Goal: Browse casually: Explore the website without a specific task or goal

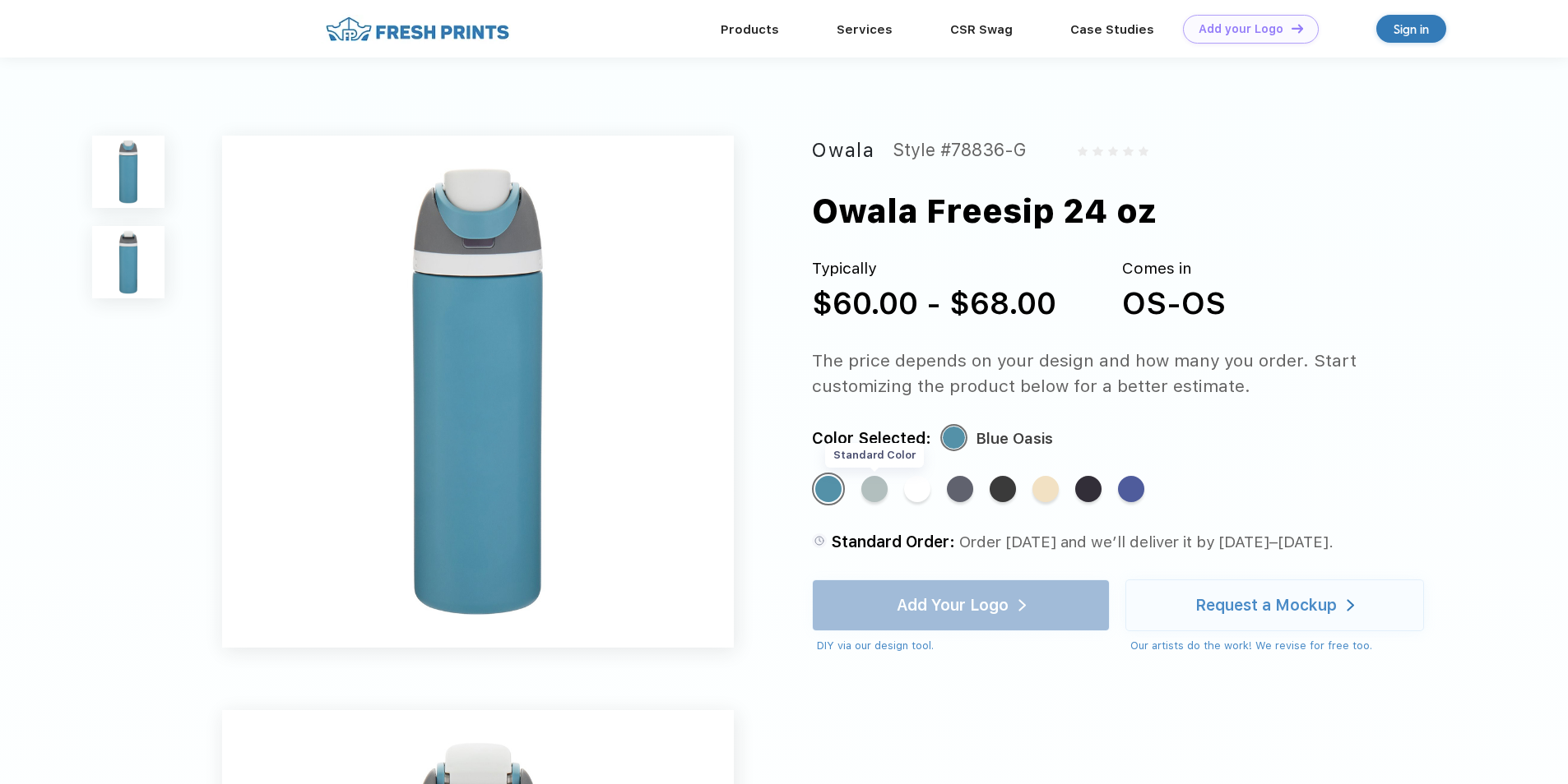
click at [872, 496] on div "Standard Color" at bounding box center [875, 489] width 26 height 26
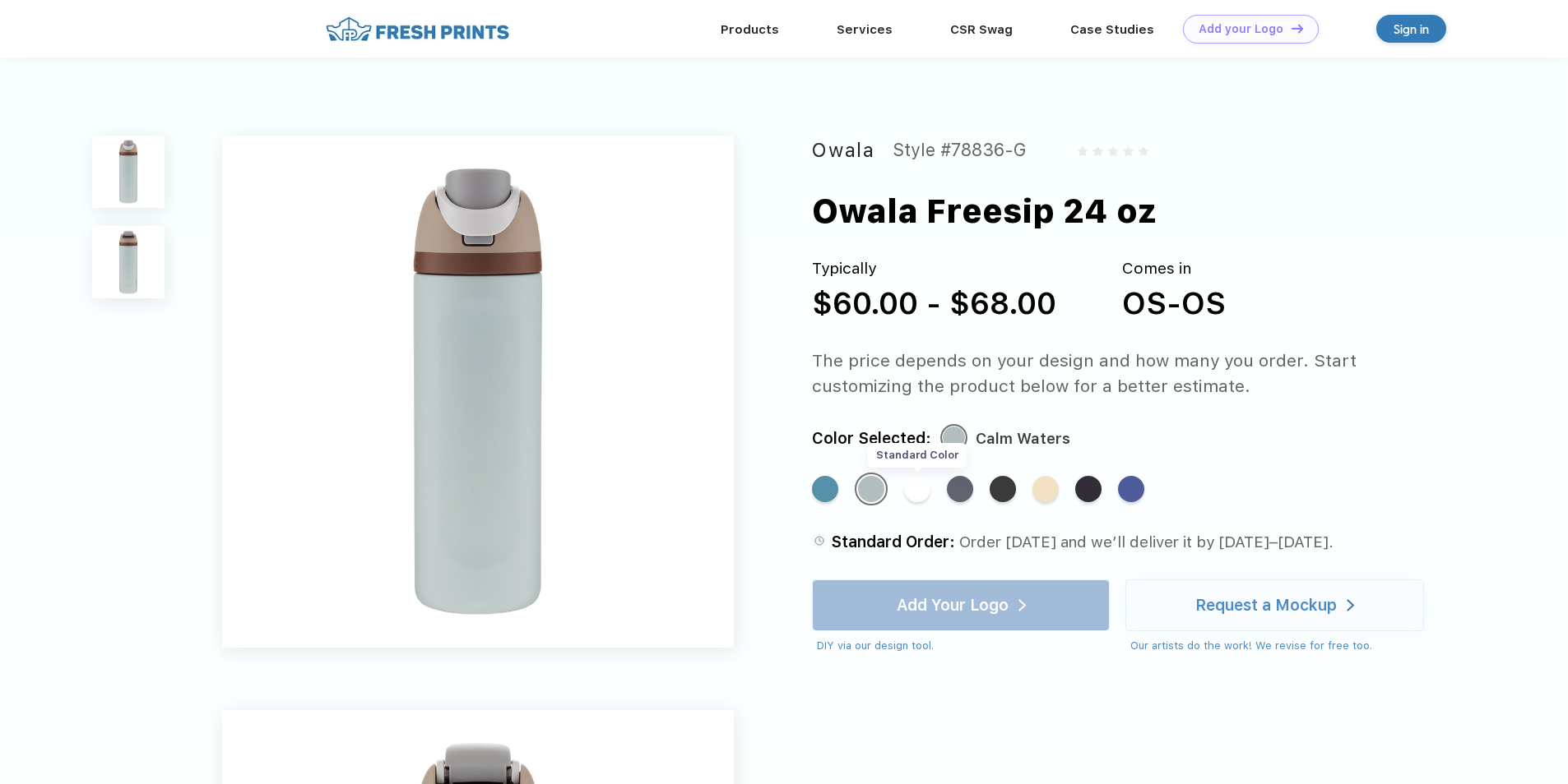
click at [920, 492] on div "Standard Color" at bounding box center [917, 489] width 26 height 26
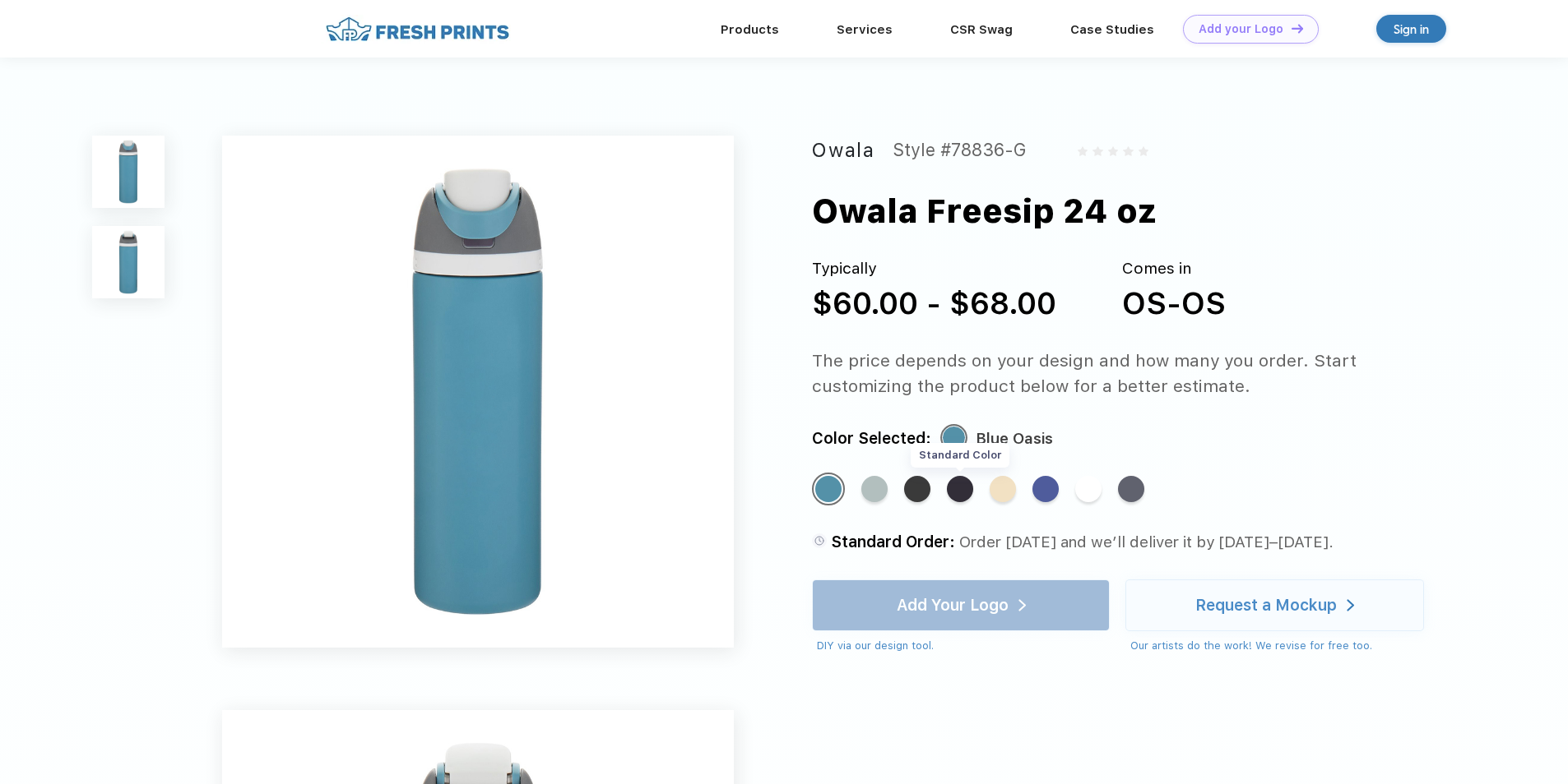
click at [959, 498] on div "Standard Color" at bounding box center [960, 489] width 26 height 26
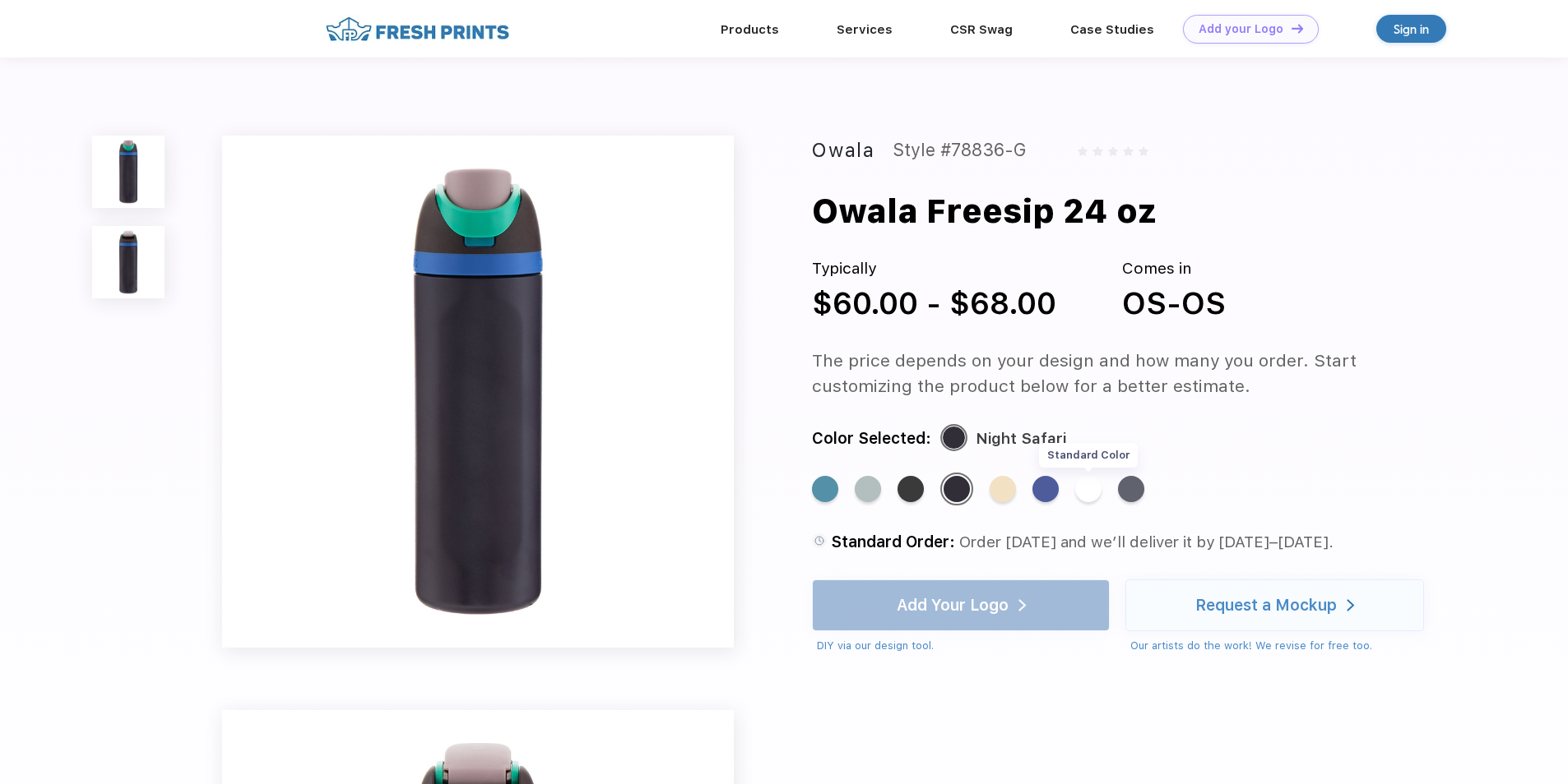
click at [1093, 482] on div "Standard Color" at bounding box center [1088, 489] width 26 height 26
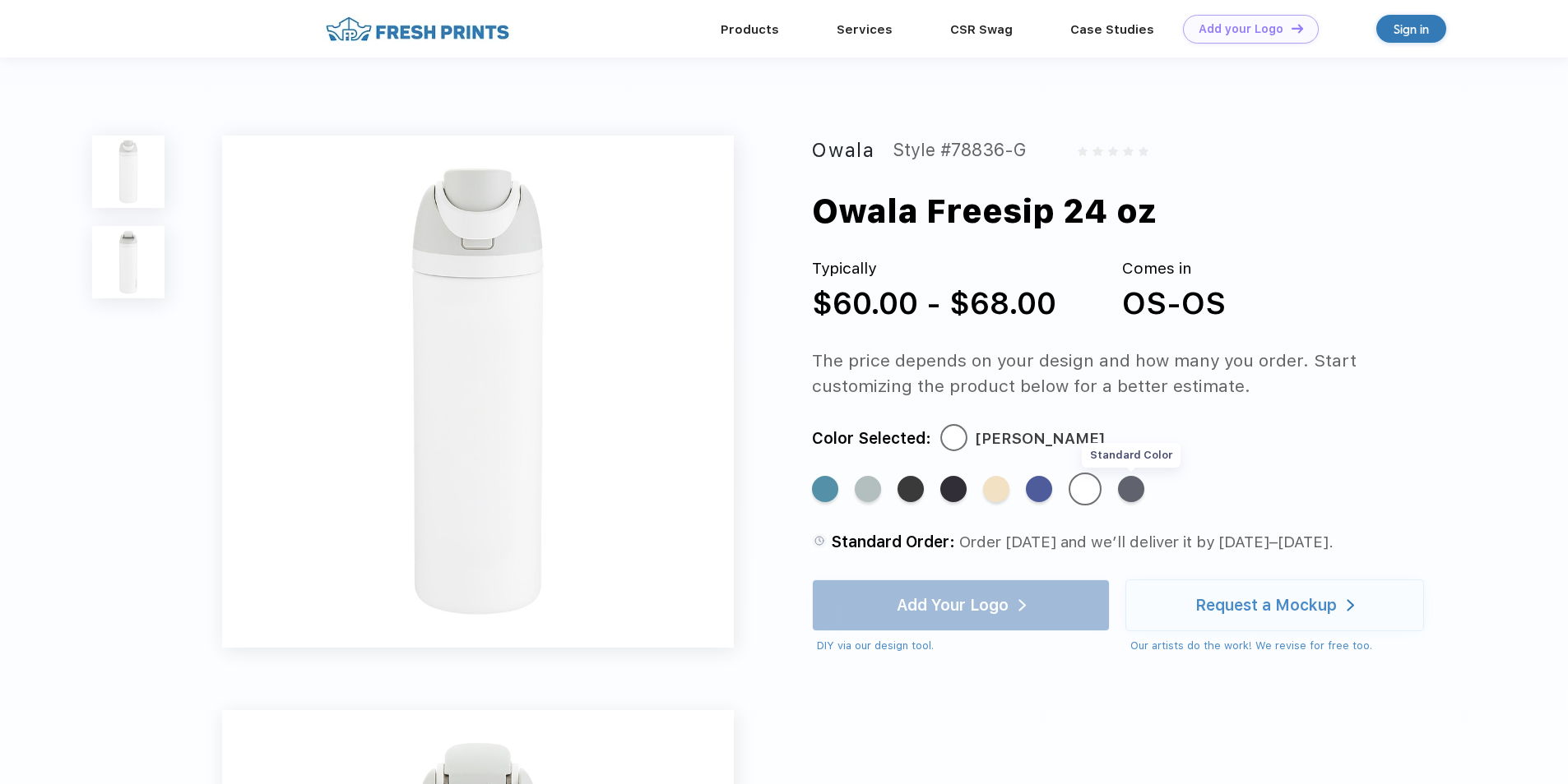
click at [1139, 490] on div "Standard Color" at bounding box center [1131, 489] width 26 height 26
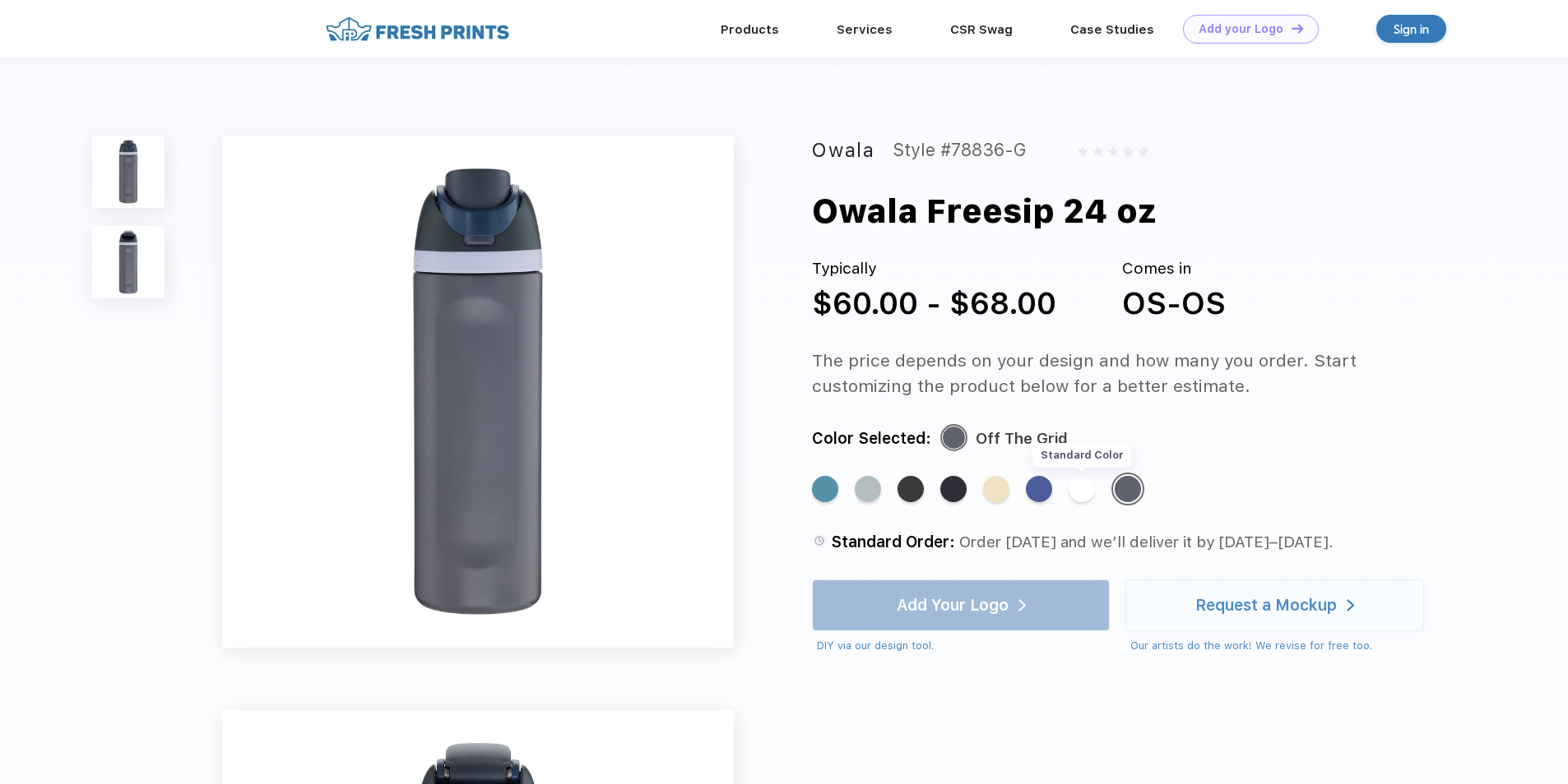
click at [1083, 498] on div "Standard Color" at bounding box center [1082, 489] width 26 height 26
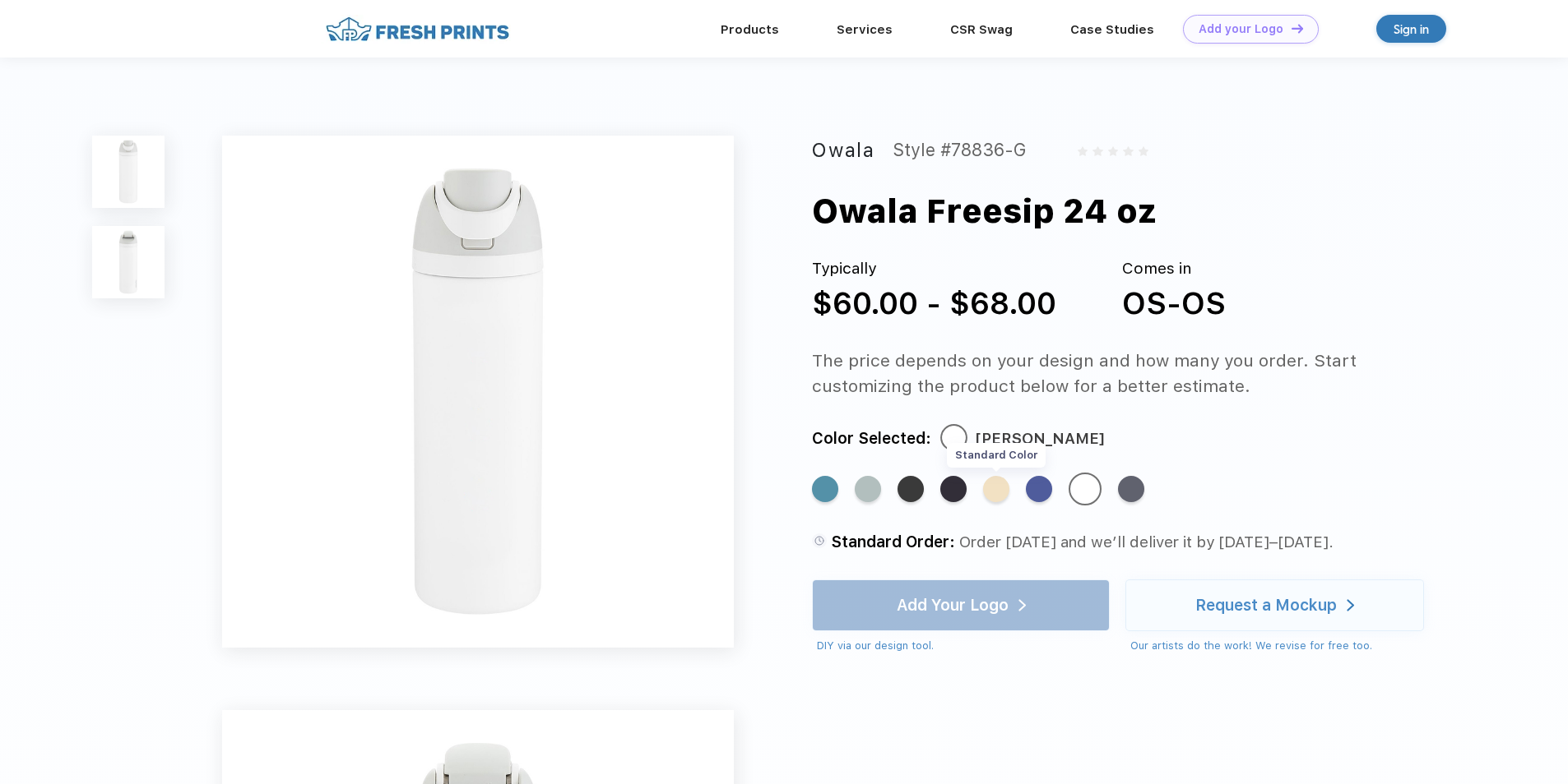
click at [998, 489] on div "Standard Color" at bounding box center [996, 489] width 26 height 26
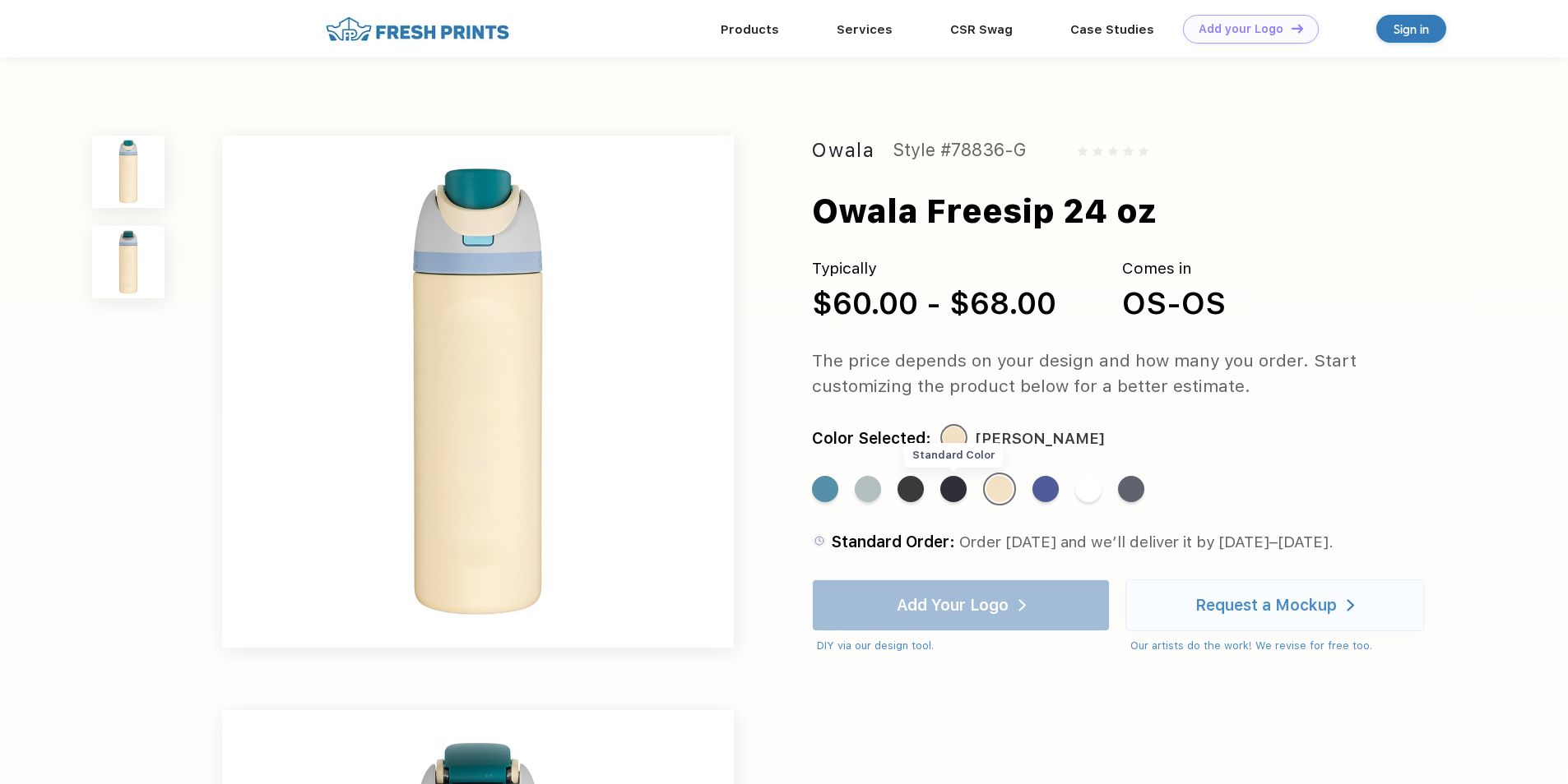
click at [953, 494] on div "Standard Color" at bounding box center [953, 489] width 26 height 26
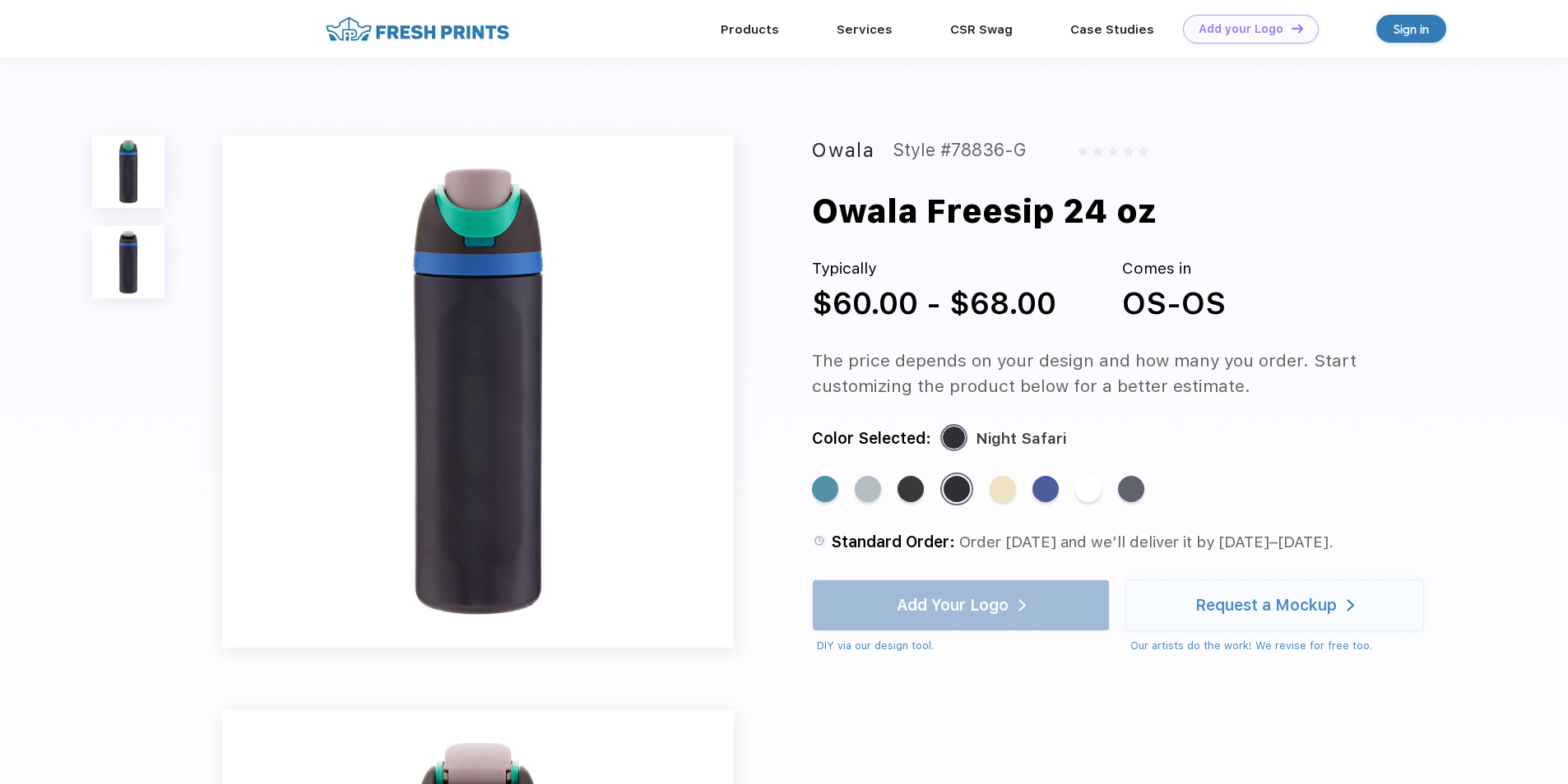
click at [894, 491] on div "Standard Color Standard Color Standard Color Standard Color Standard Color Stan…" at bounding box center [1115, 497] width 608 height 49
click at [912, 492] on div "Standard Color" at bounding box center [910, 489] width 26 height 26
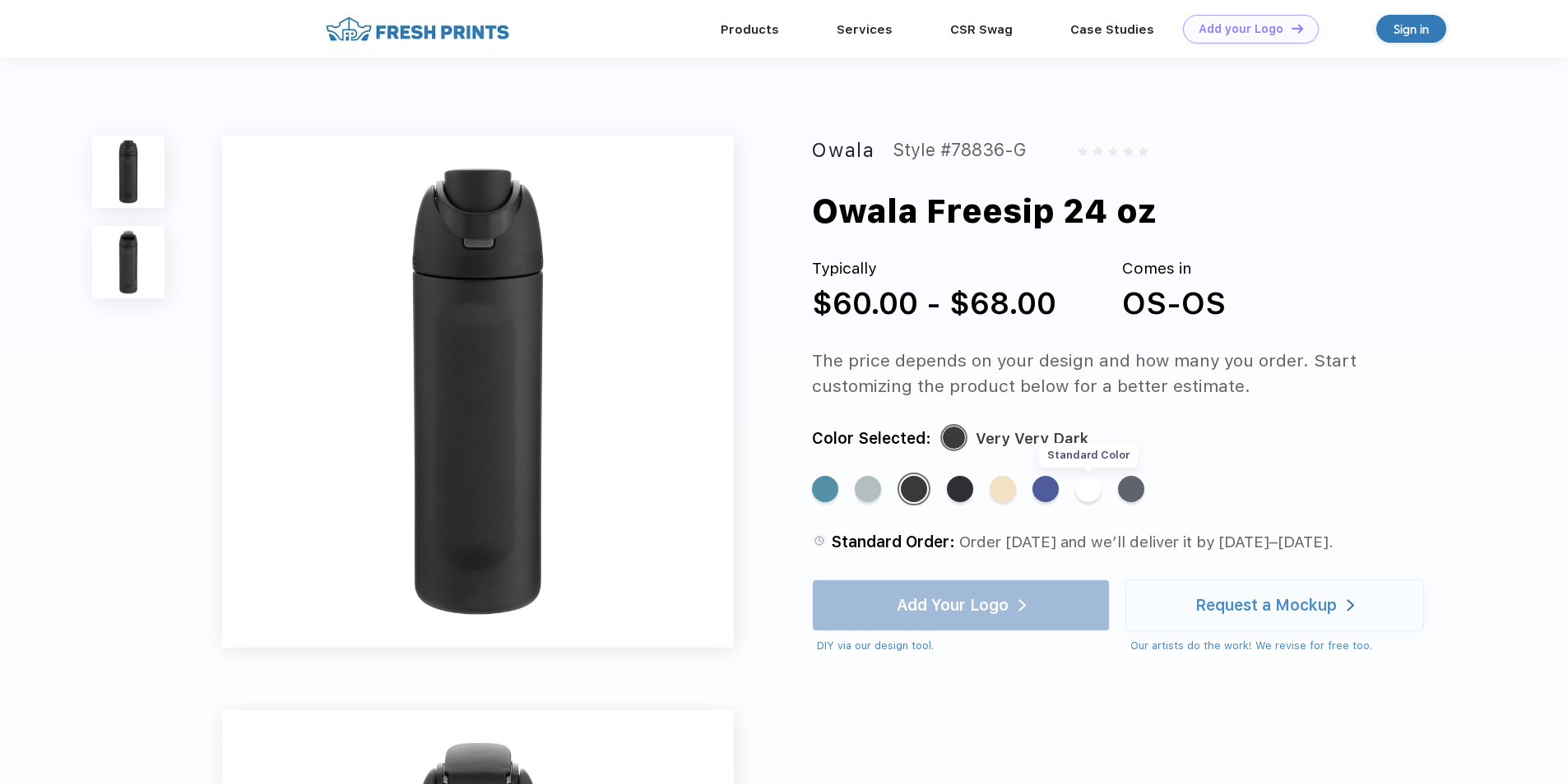
click at [1088, 487] on div "Standard Color" at bounding box center [1088, 489] width 26 height 26
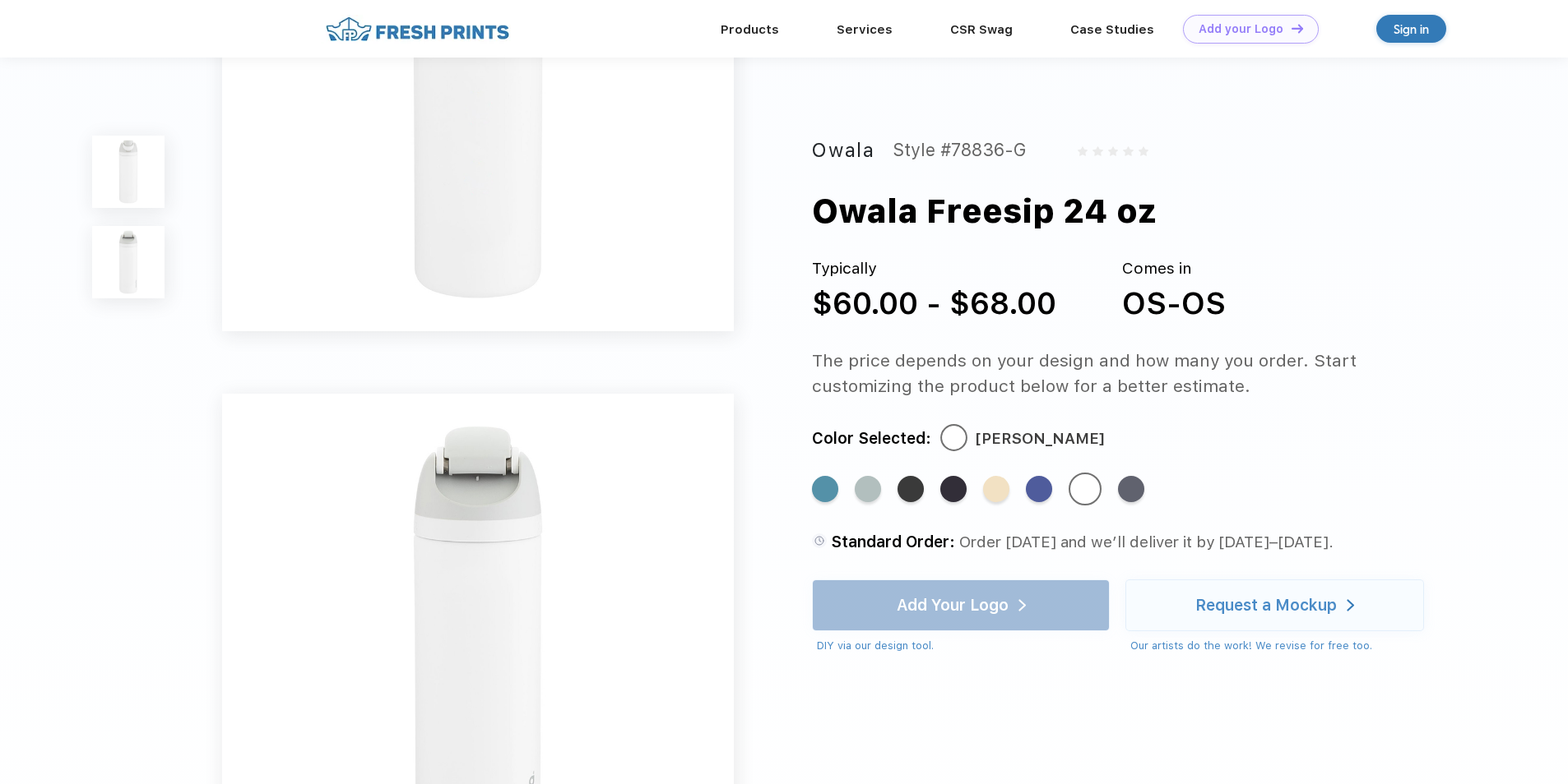
scroll to position [218, 0]
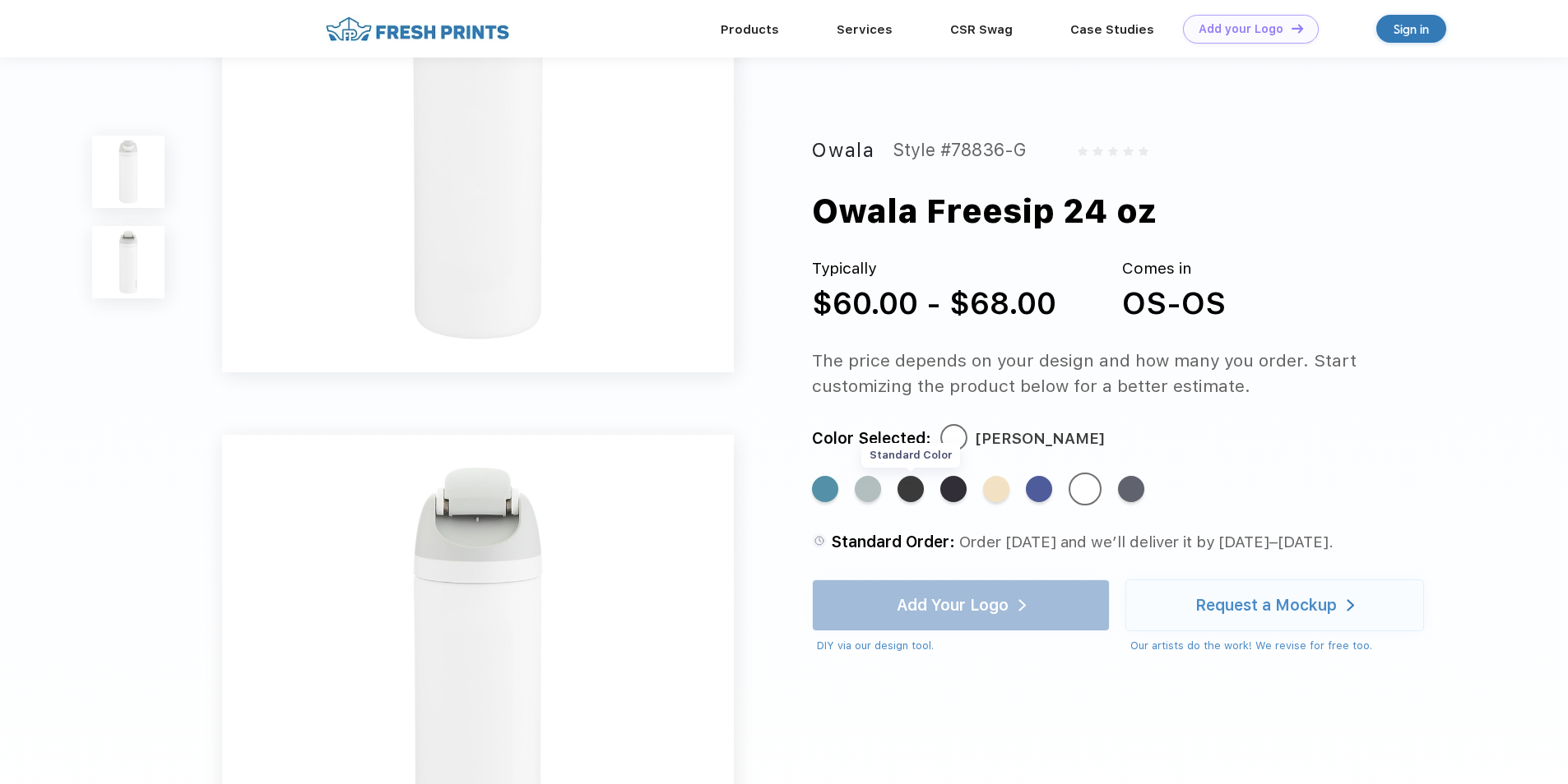
click at [909, 482] on div "Standard Color" at bounding box center [910, 489] width 26 height 26
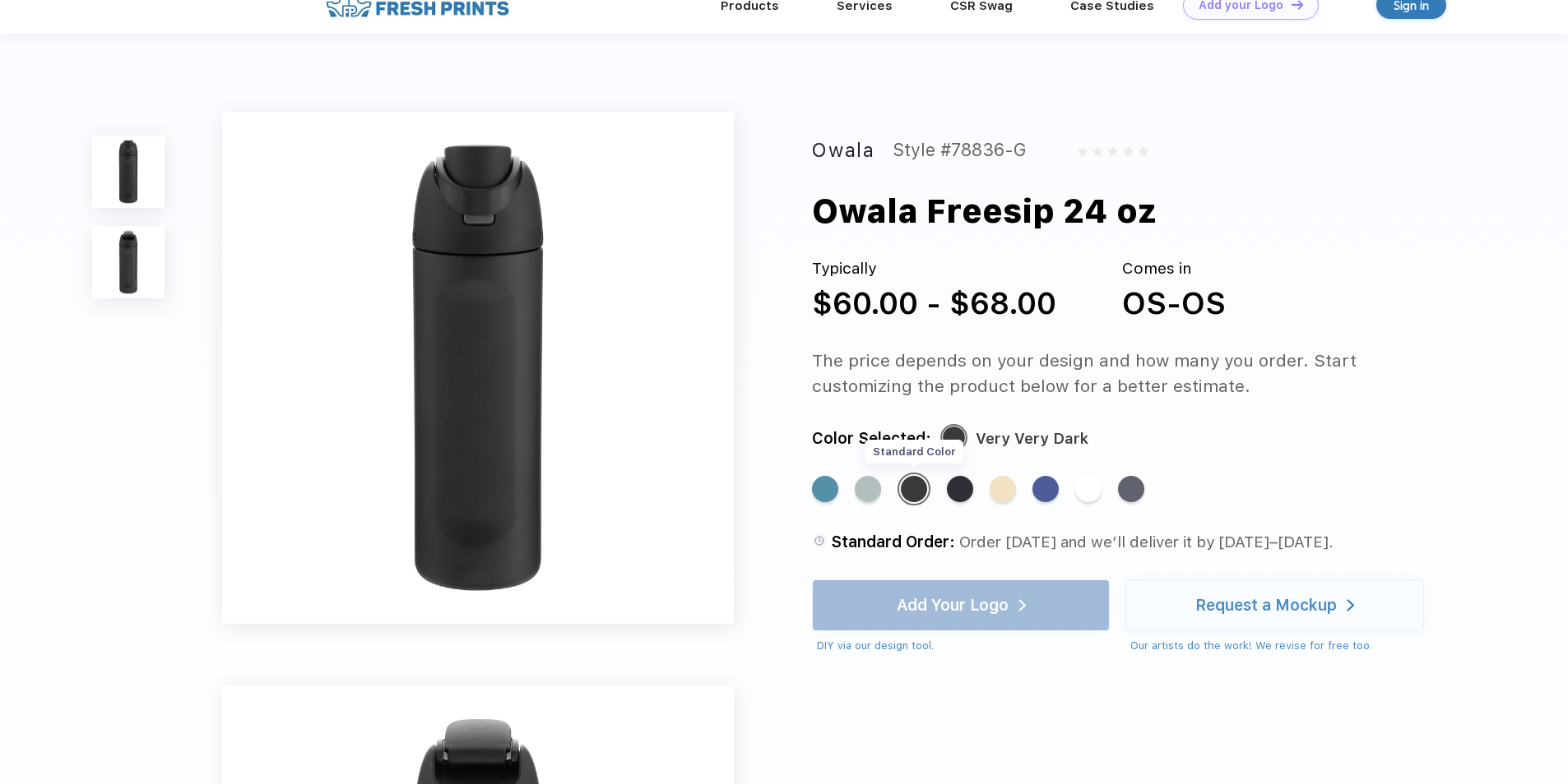
scroll to position [0, 0]
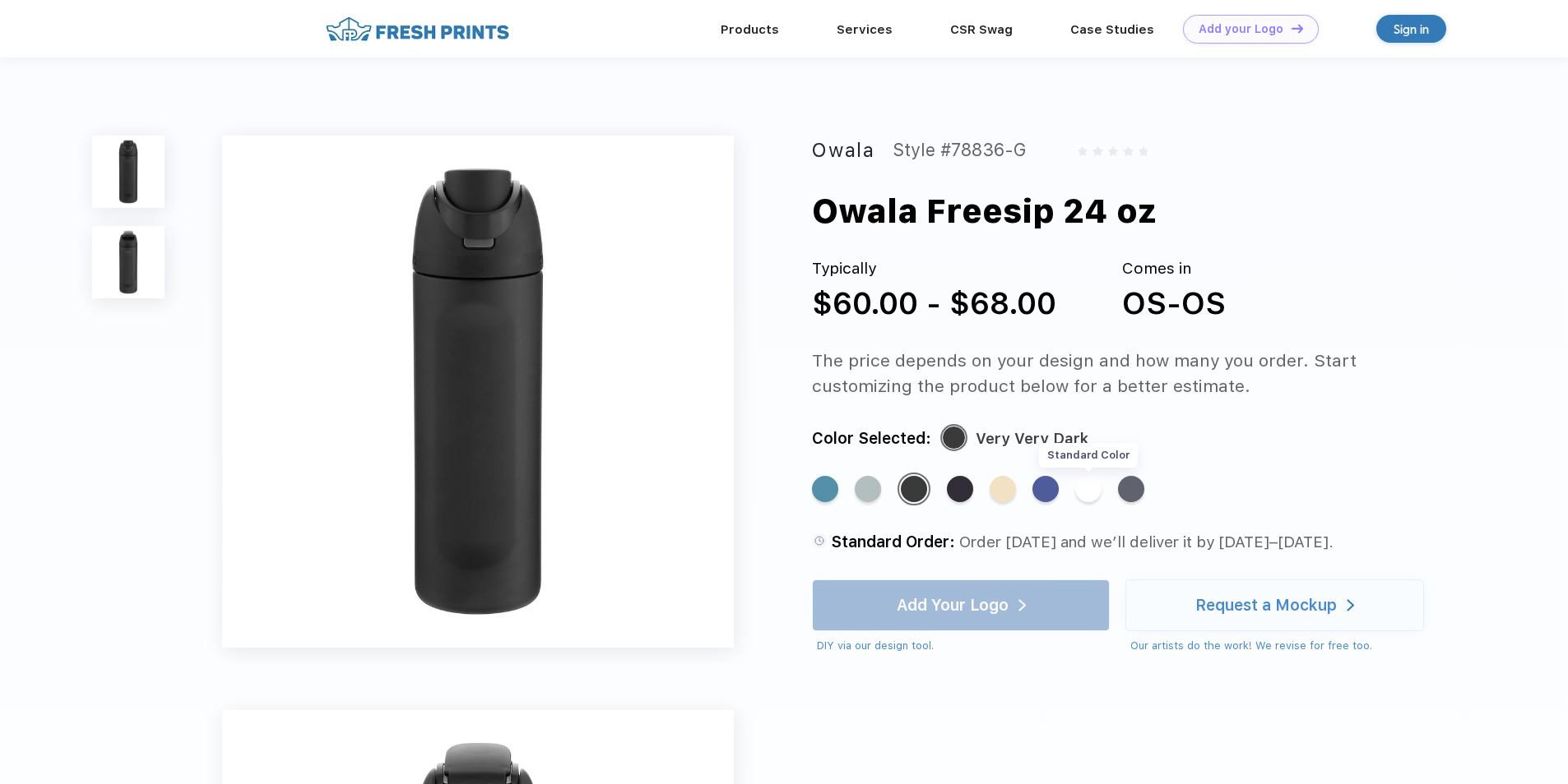
click at [1077, 486] on div "Standard Color" at bounding box center [1088, 489] width 26 height 26
